Goal: Communication & Community: Answer question/provide support

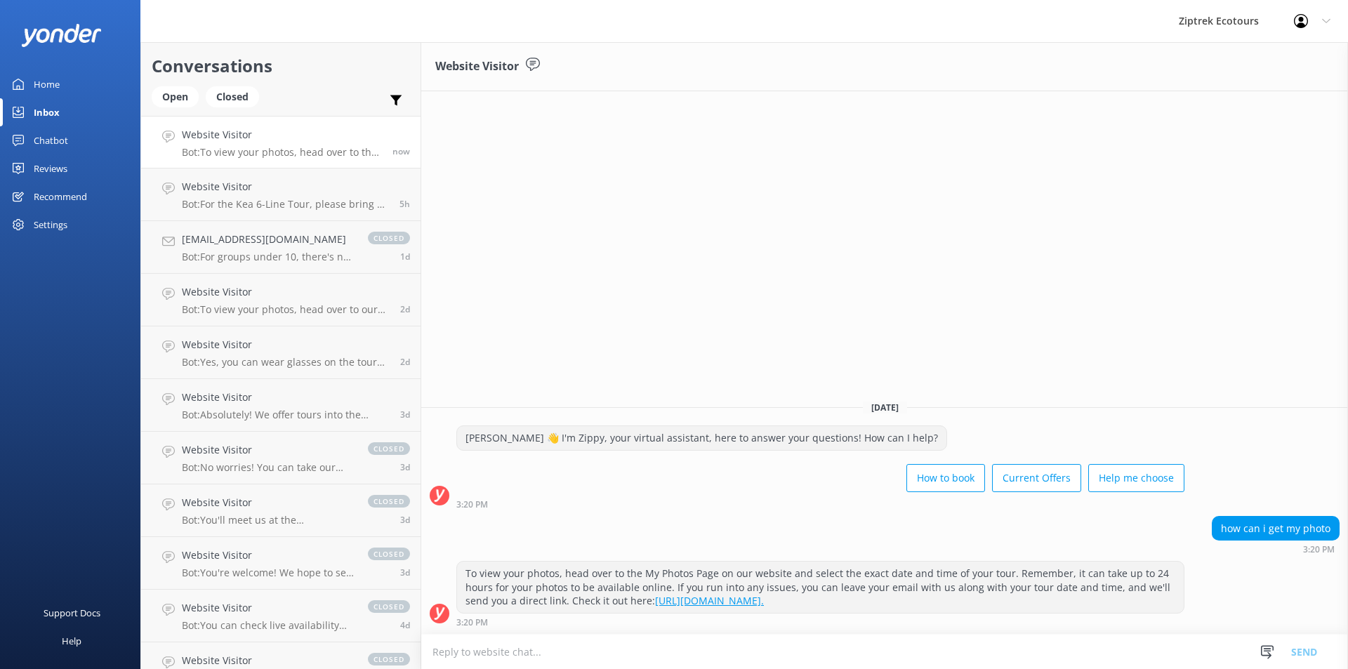
click at [301, 157] on p "Bot: To view your photos, head over to the My Photos Page on our website and se…" at bounding box center [282, 152] width 200 height 13
click at [166, 100] on div "Open" at bounding box center [175, 96] width 47 height 21
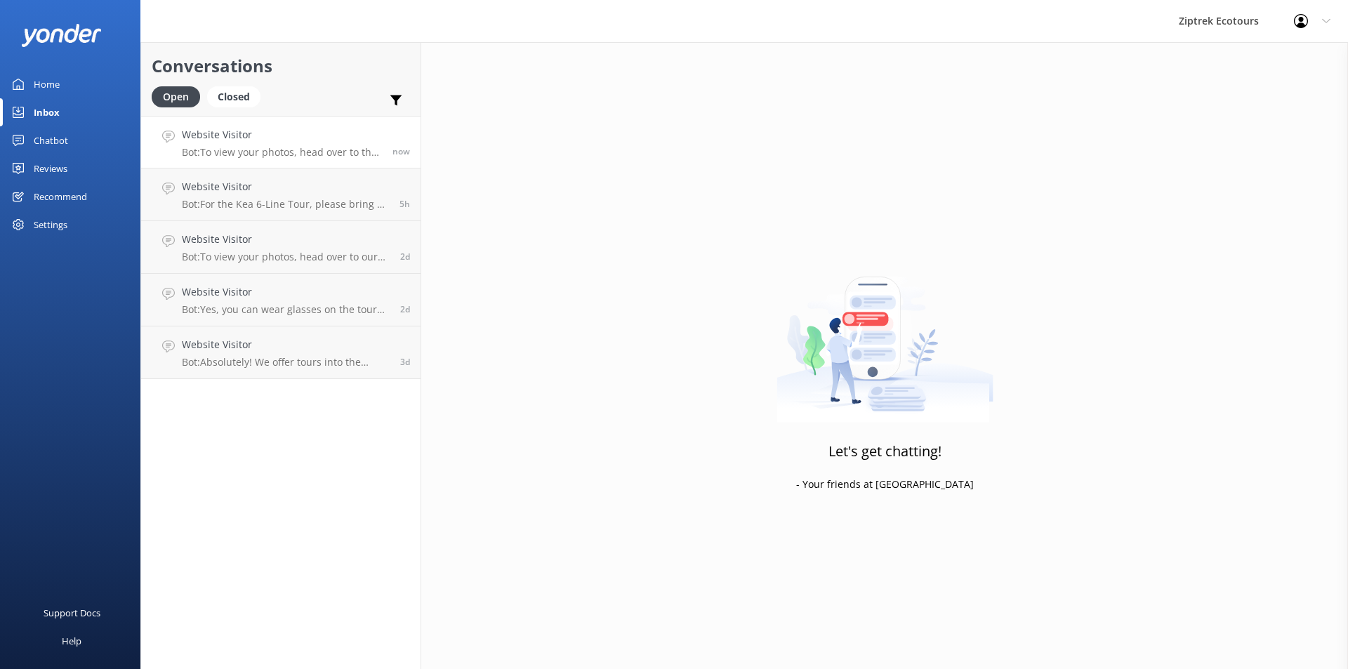
click at [285, 133] on h4 "Website Visitor" at bounding box center [282, 134] width 200 height 15
